Goal: Navigation & Orientation: Find specific page/section

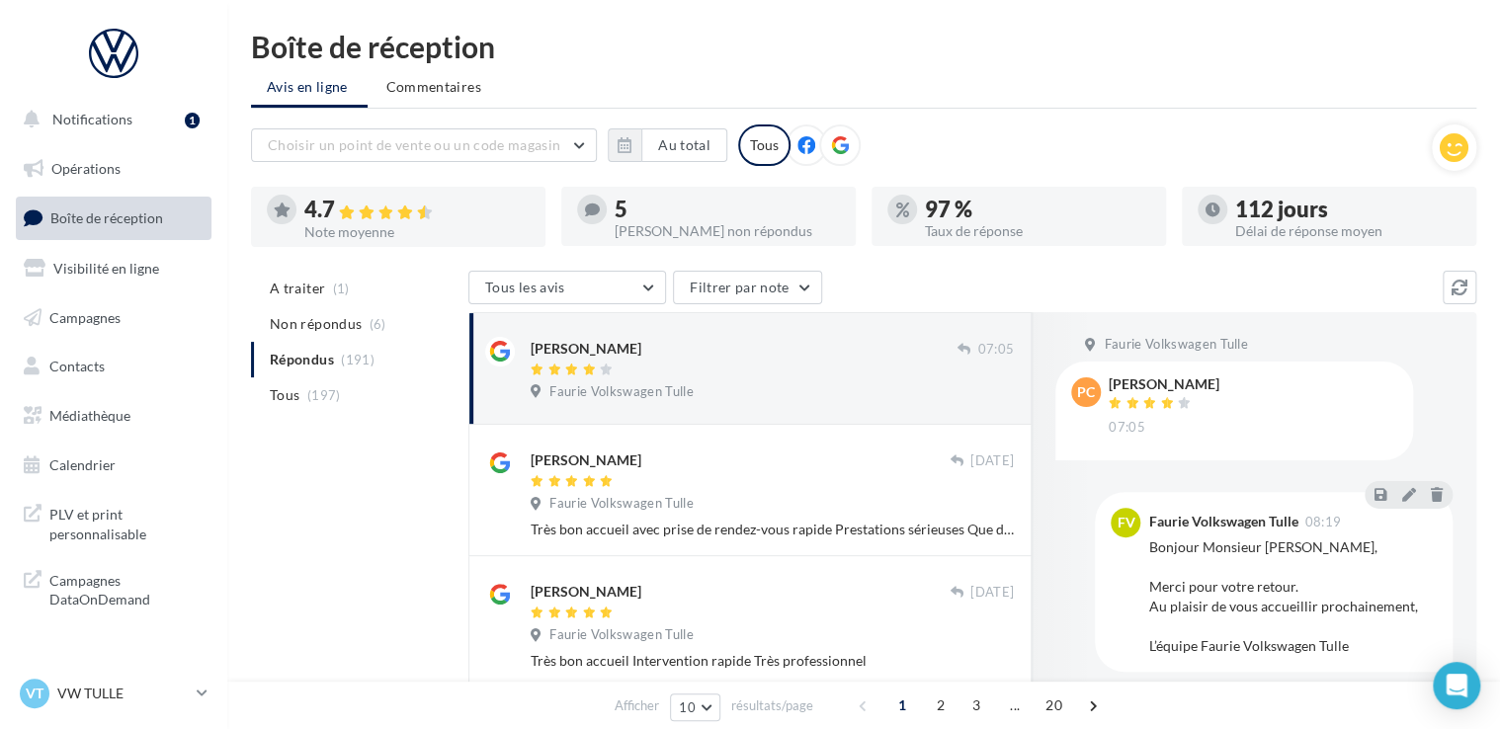
click at [147, 223] on span "Boîte de réception" at bounding box center [106, 218] width 113 height 17
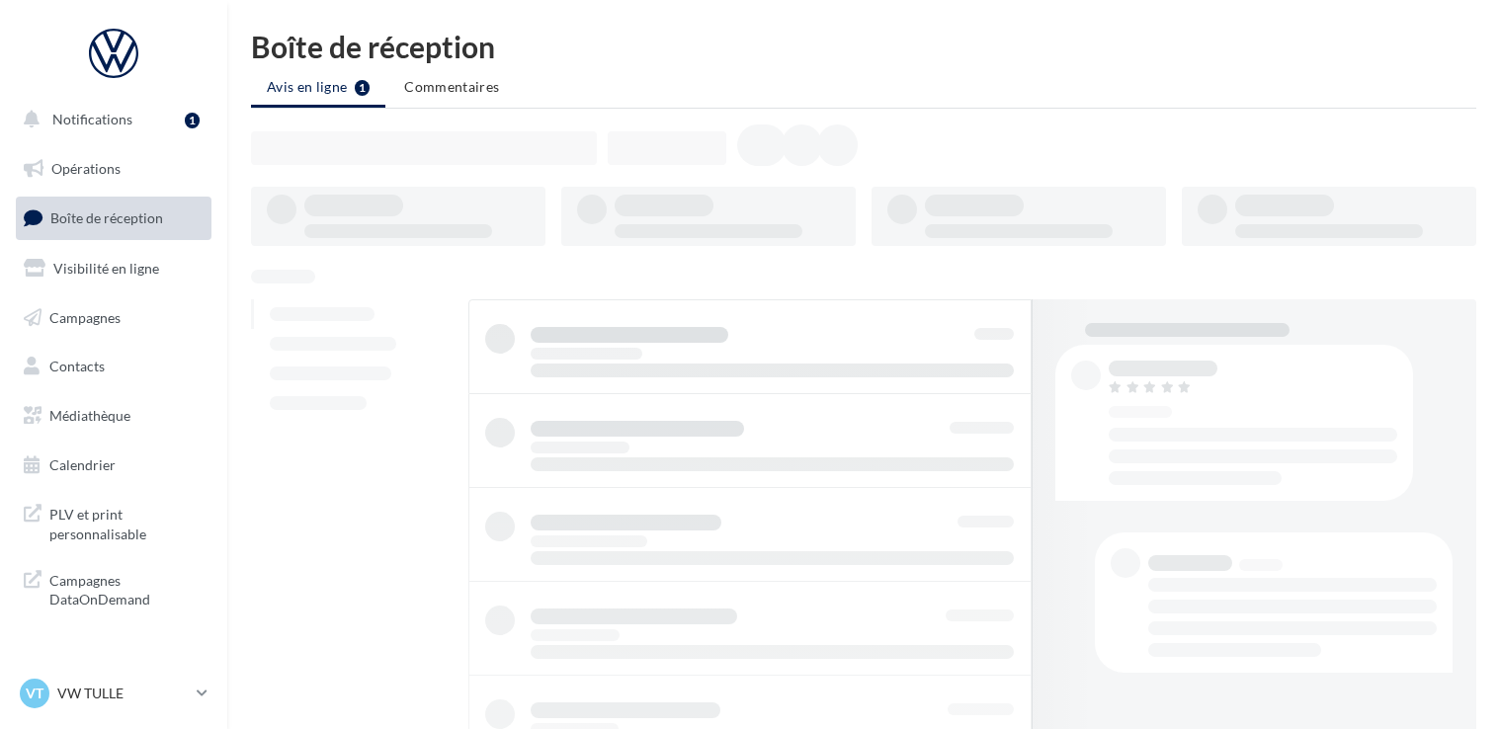
scroll to position [198, 0]
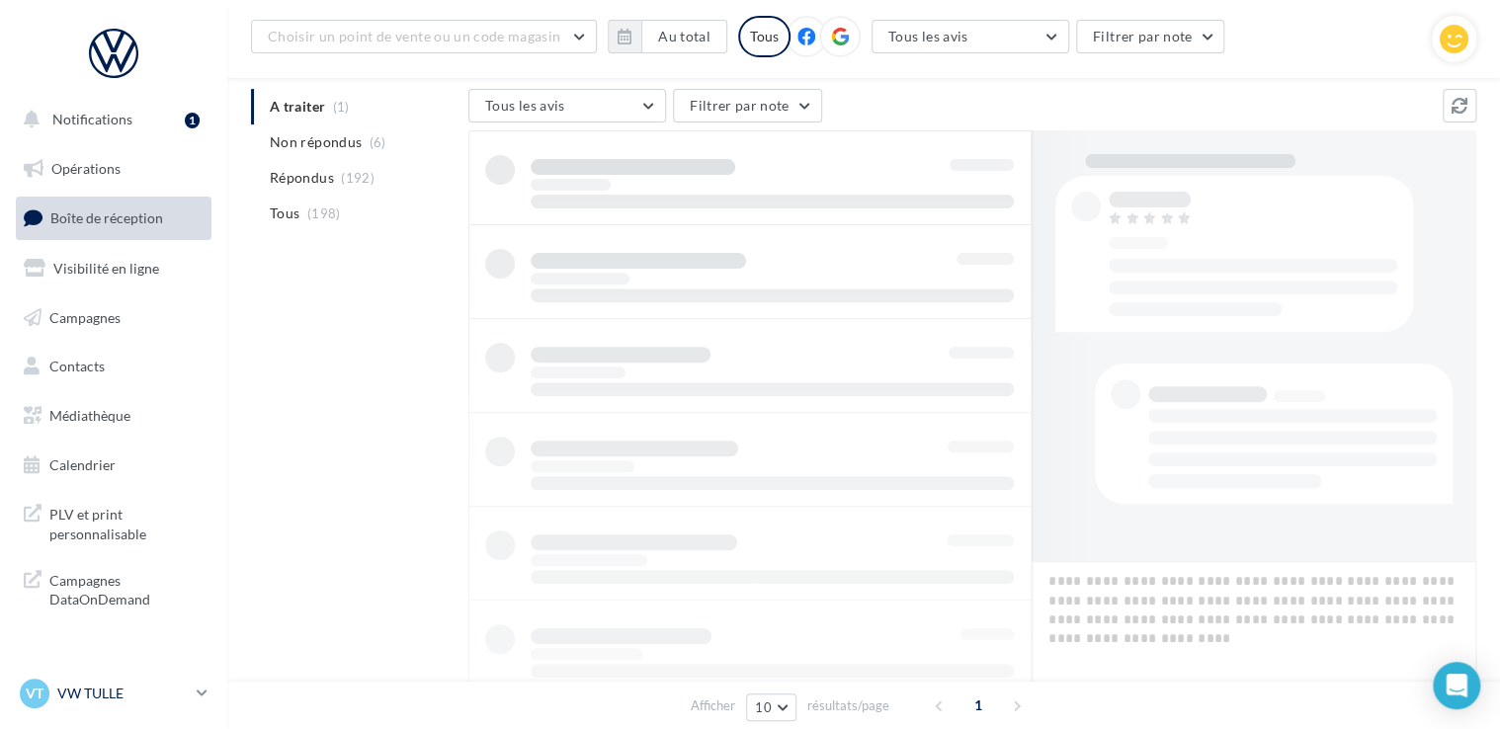
click at [105, 706] on div "VT VW TULLE vw-tul-sdes" at bounding box center [104, 694] width 169 height 30
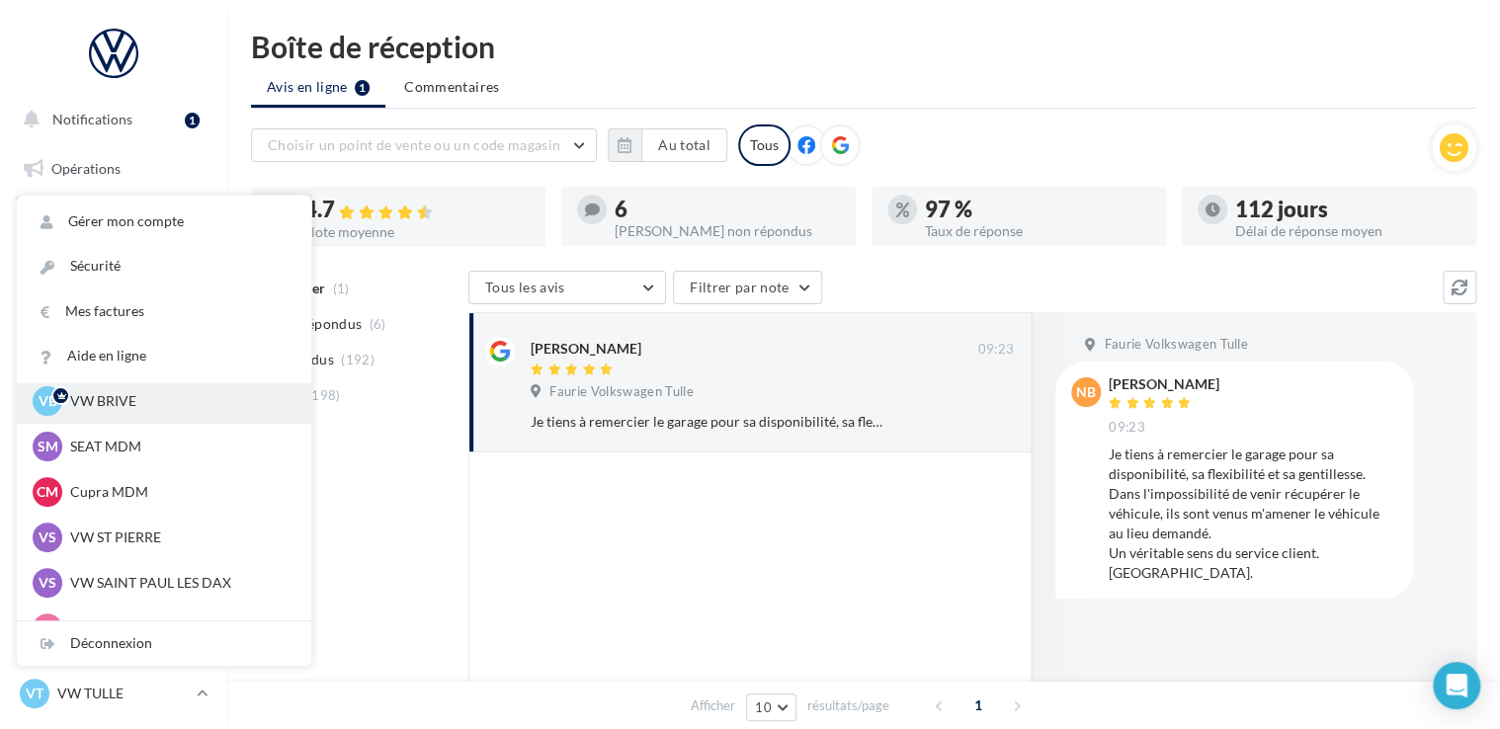
scroll to position [182, 0]
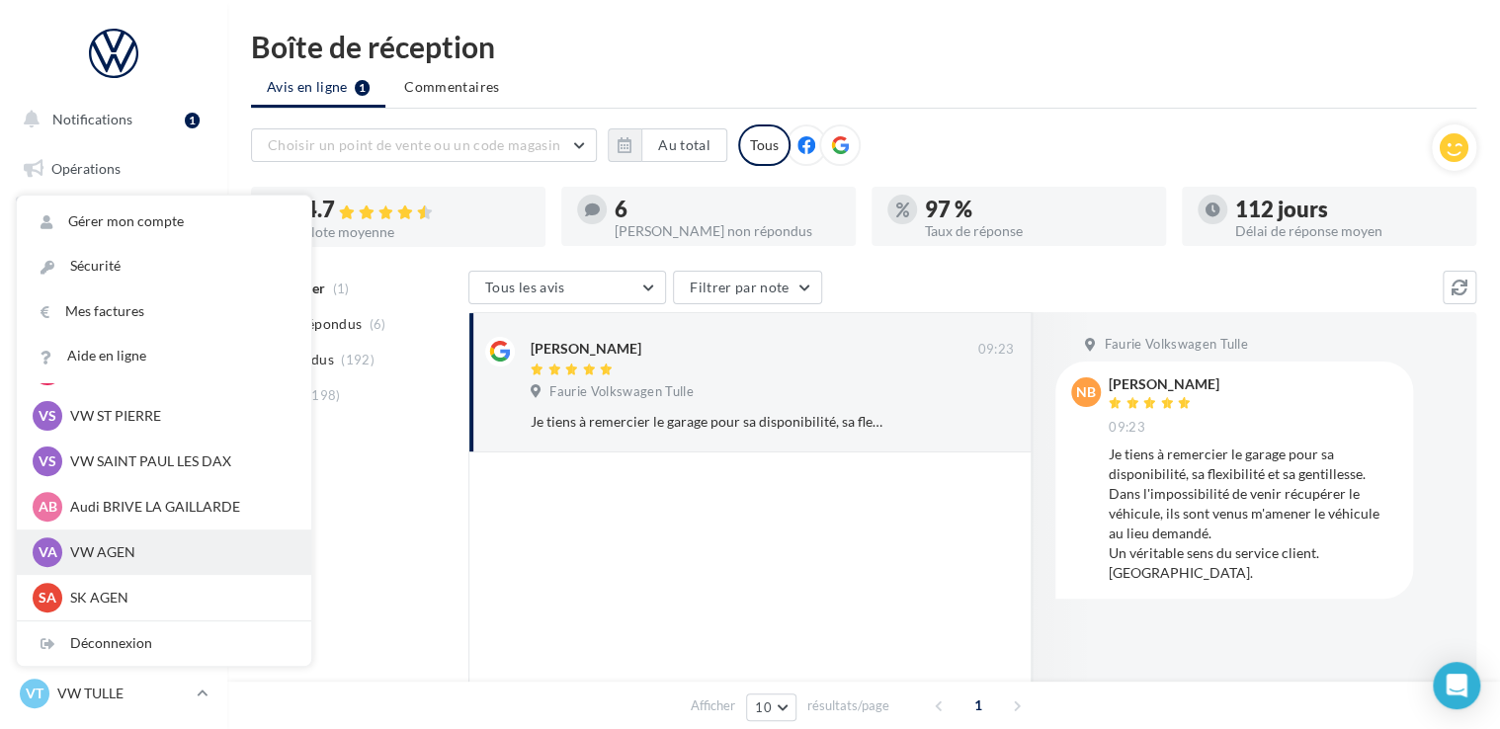
click at [97, 560] on p "VW AGEN" at bounding box center [178, 553] width 217 height 20
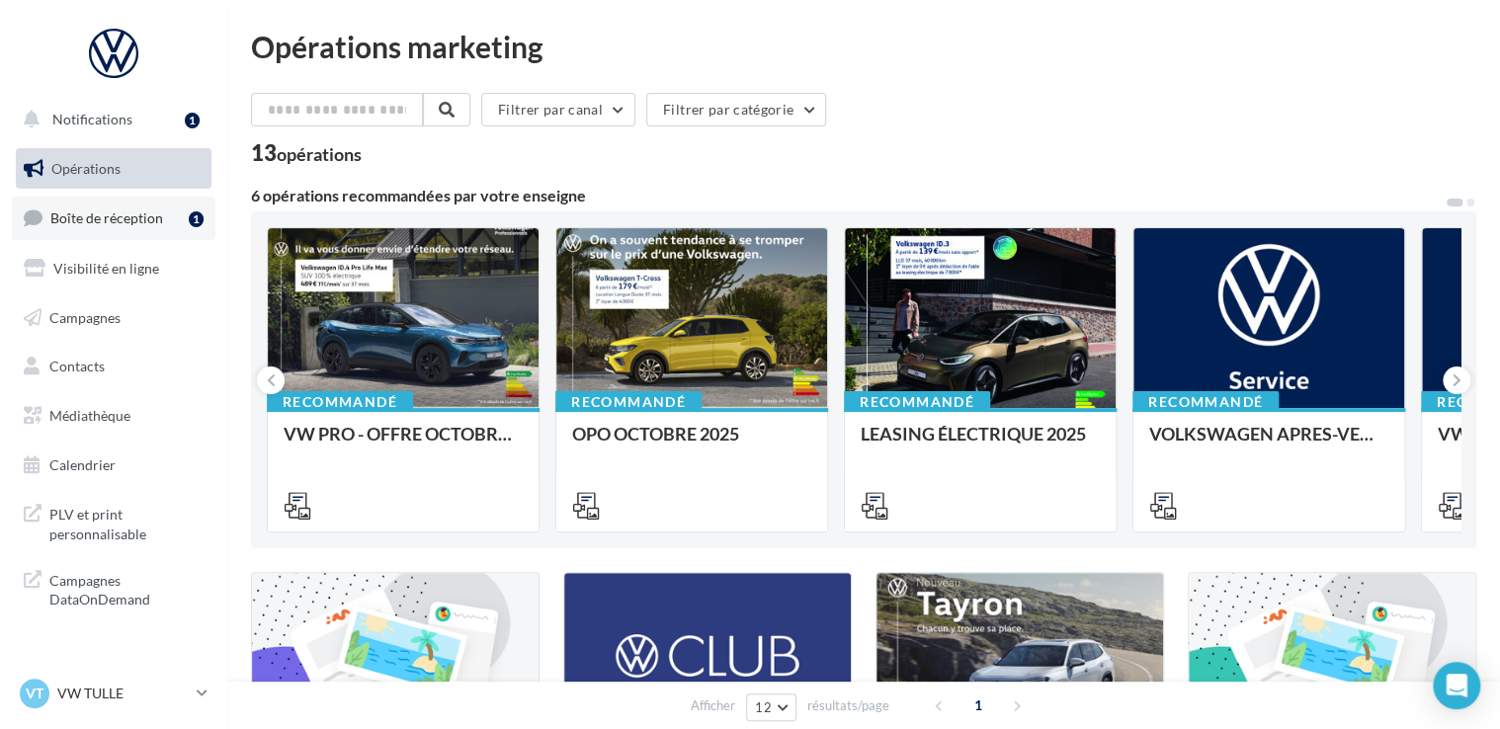
click at [87, 215] on span "Boîte de réception" at bounding box center [106, 218] width 113 height 17
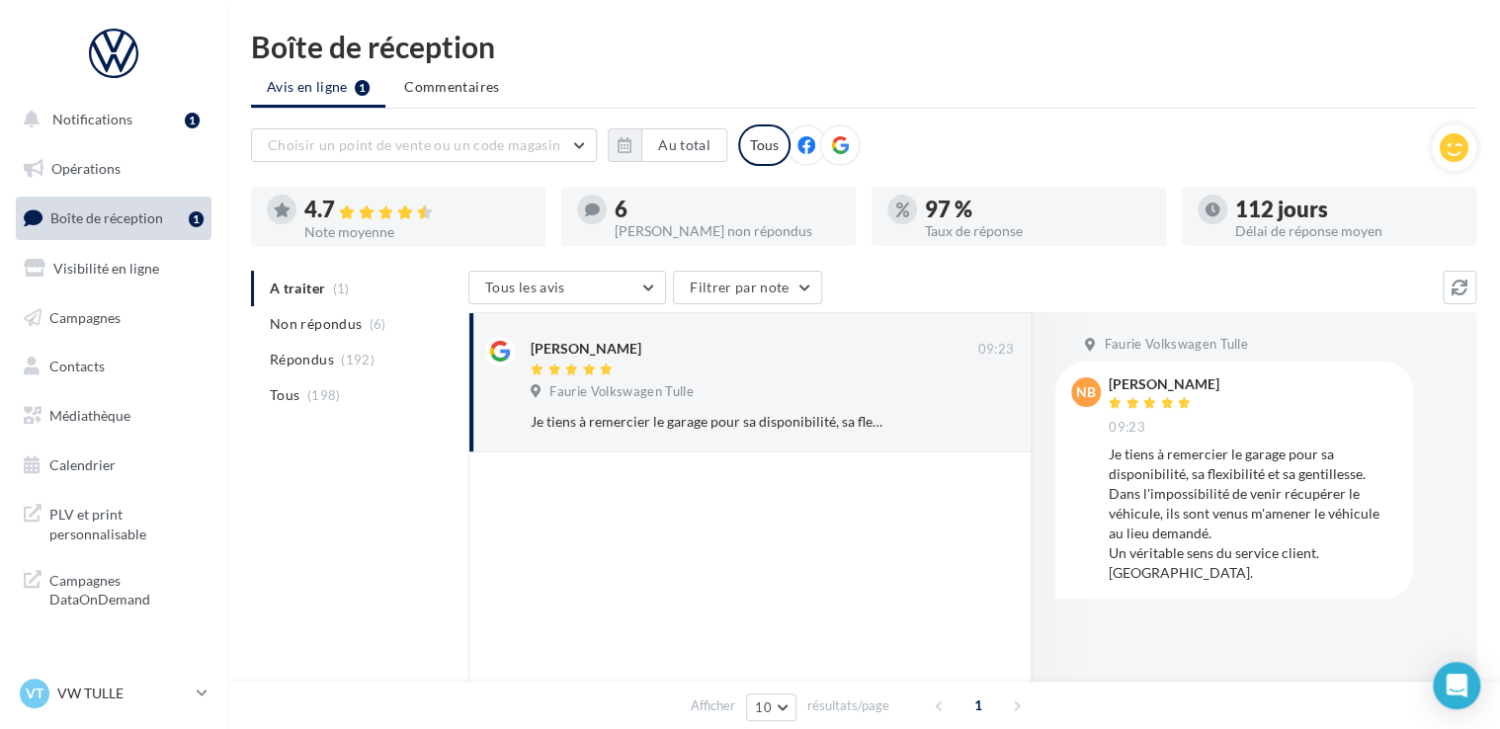
click at [1253, 501] on div "Je tiens à remercier le garage pour sa disponibilité, sa flexibilité et sa gent…" at bounding box center [1253, 514] width 289 height 138
click at [95, 694] on p "VW TULLE" at bounding box center [122, 694] width 131 height 20
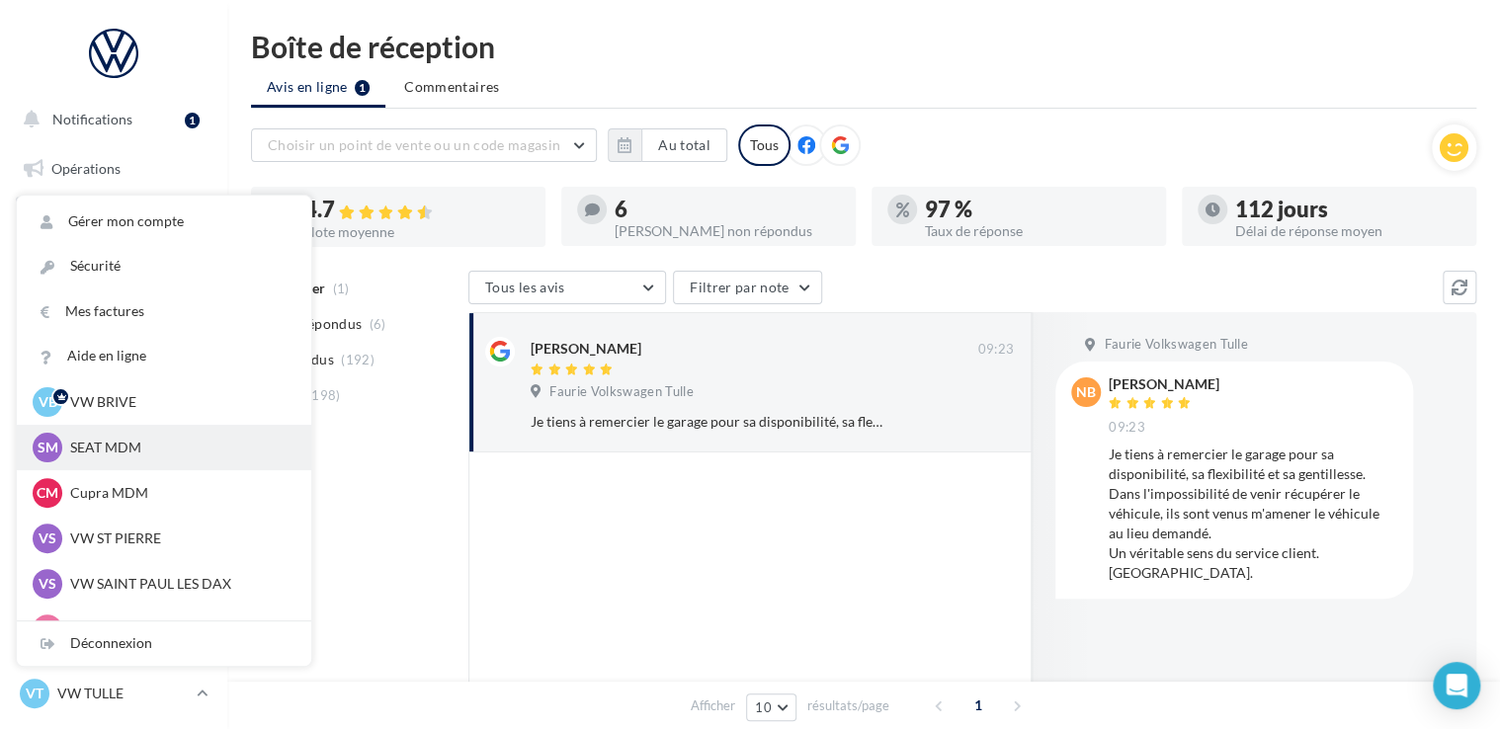
scroll to position [182, 0]
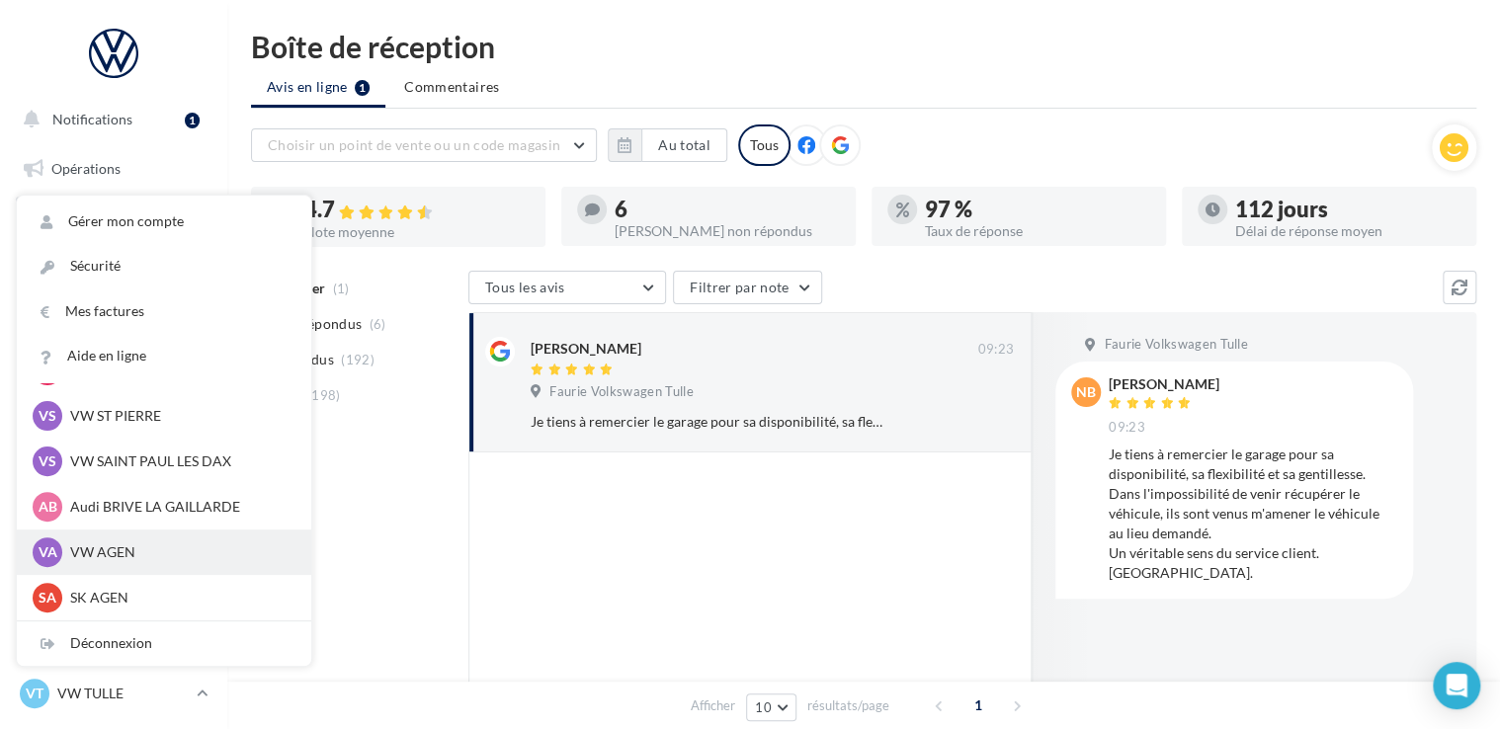
click at [115, 550] on p "VW AGEN" at bounding box center [178, 553] width 217 height 20
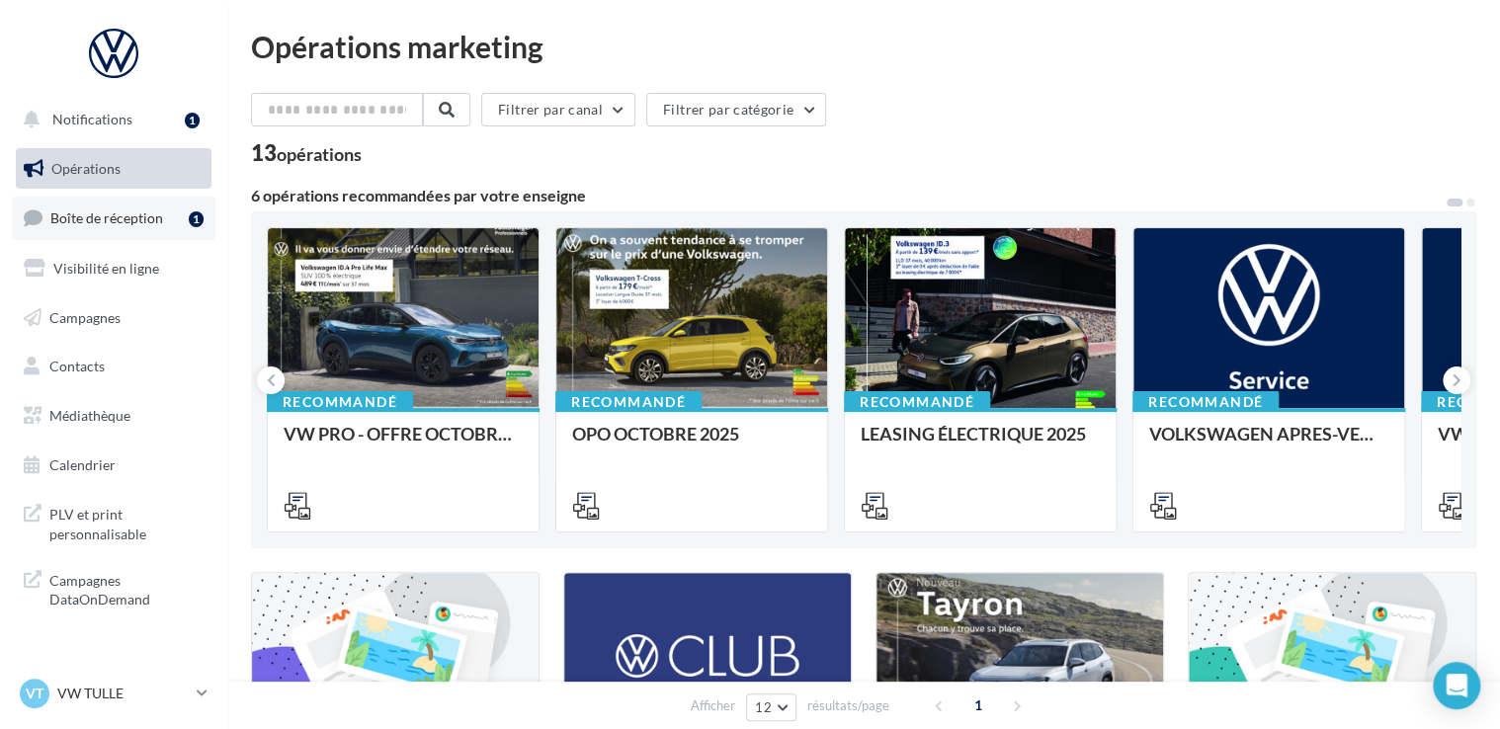
click at [130, 213] on span "Boîte de réception" at bounding box center [106, 218] width 113 height 17
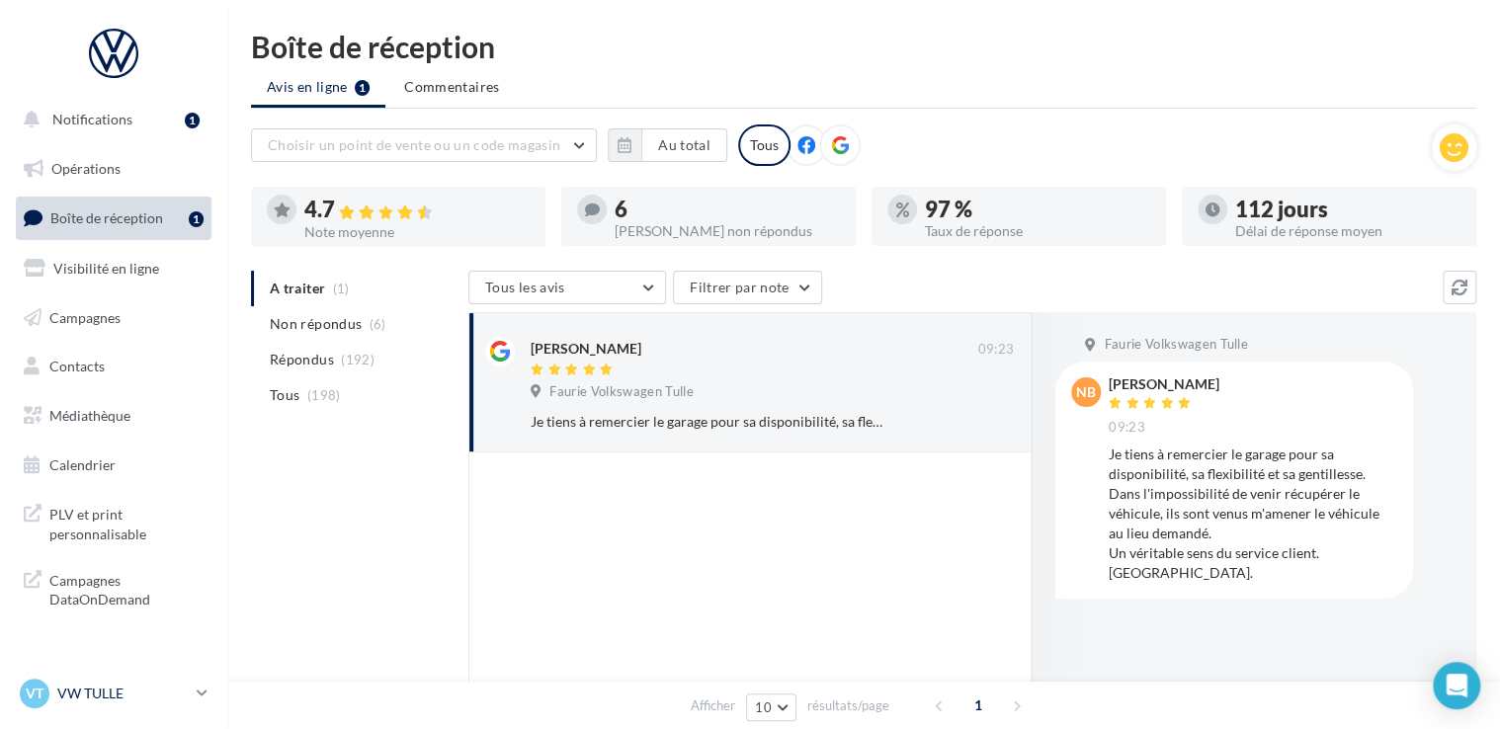
click at [170, 688] on p "VW TULLE" at bounding box center [122, 694] width 131 height 20
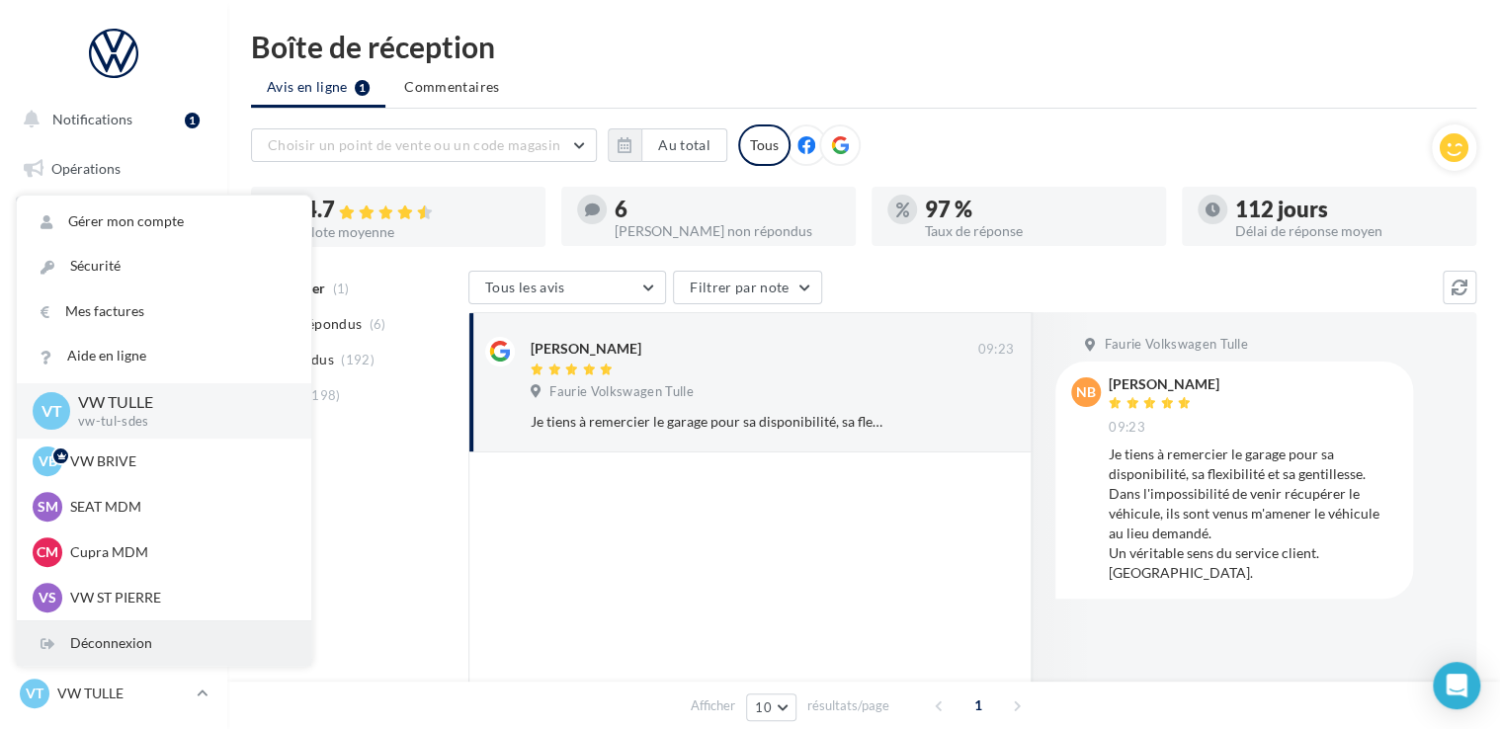
click at [126, 634] on div "Déconnexion" at bounding box center [164, 644] width 294 height 44
